Goal: Navigation & Orientation: Find specific page/section

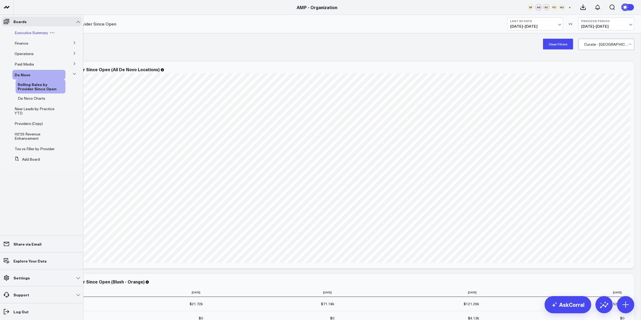
click at [30, 30] on span "Executive Summary" at bounding box center [32, 32] width 34 height 5
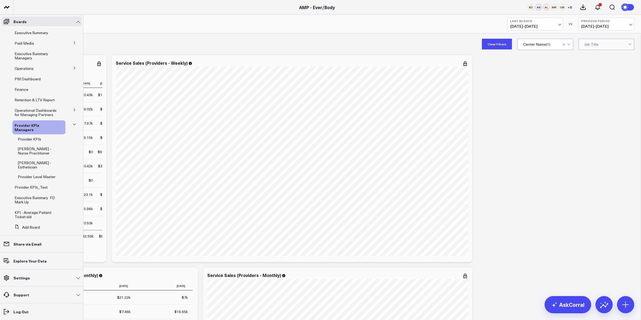
drag, startPoint x: 25, startPoint y: 57, endPoint x: 88, endPoint y: 65, distance: 63.7
click at [25, 57] on span "Executive Summary Managers" at bounding box center [32, 55] width 34 height 9
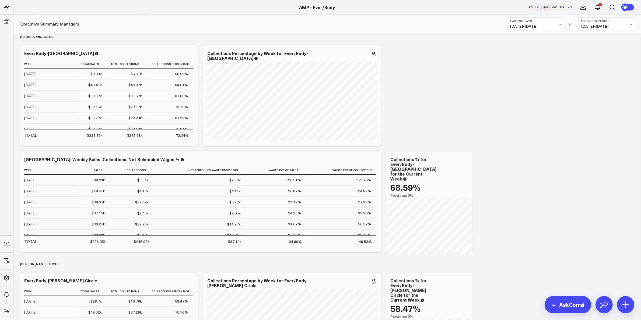
scroll to position [1009, 0]
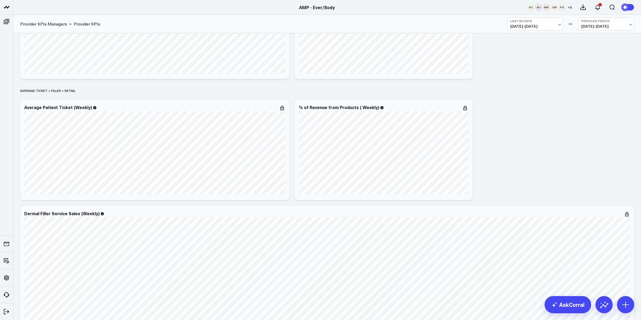
scroll to position [67, 0]
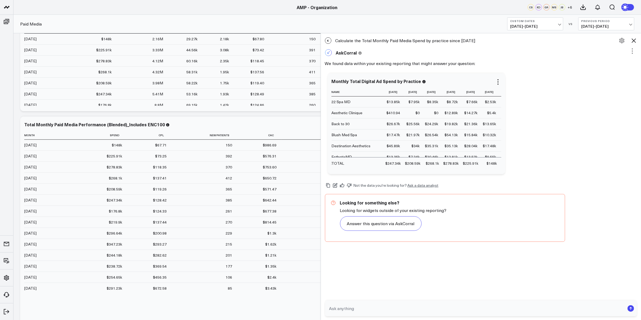
scroll to position [0, 191]
